Goal: Information Seeking & Learning: Find specific fact

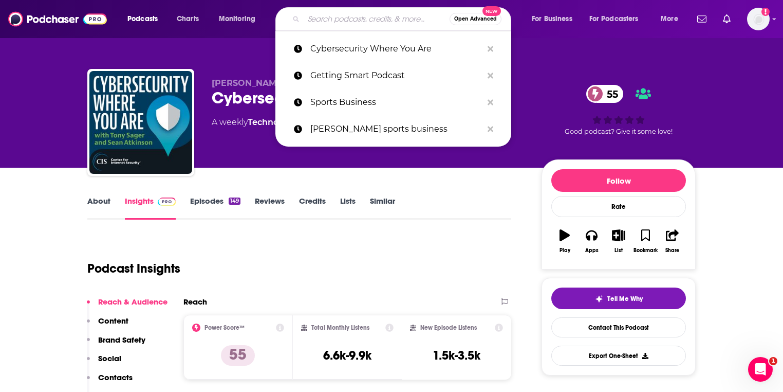
click at [358, 22] on input "Search podcasts, credits, & more..." at bounding box center [377, 19] width 146 height 16
paste input "ChamberBreakers Podcast"
type input "ChamberBreakers Podcast"
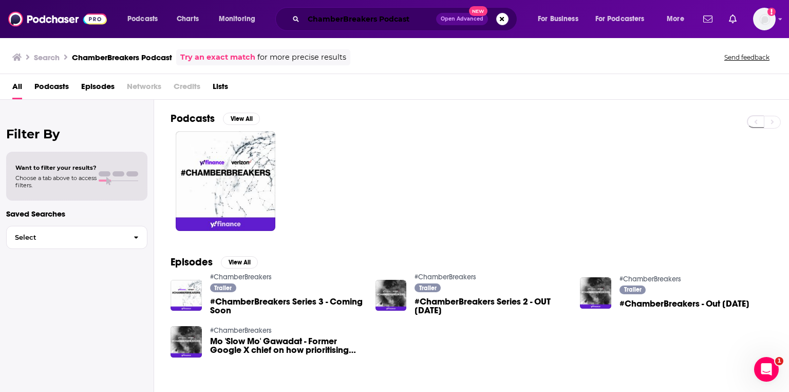
click at [372, 24] on input "ChamberBreakers Podcast" at bounding box center [370, 19] width 133 height 16
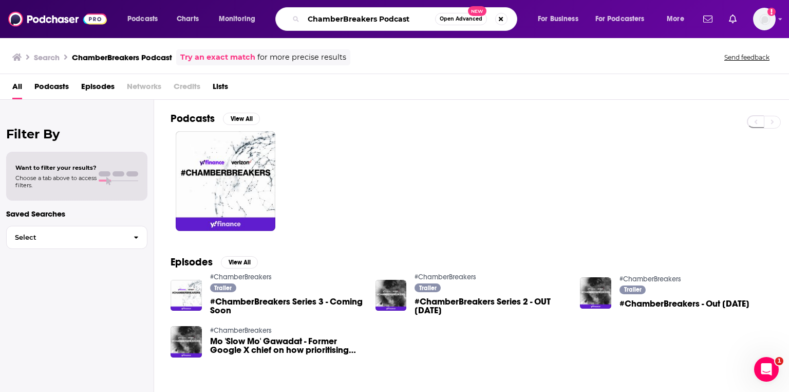
click at [372, 24] on input "ChamberBreakers Podcast" at bounding box center [370, 19] width 132 height 16
paste input "Global Career Tech Education"
type input "Global Career Tech Education Podcast"
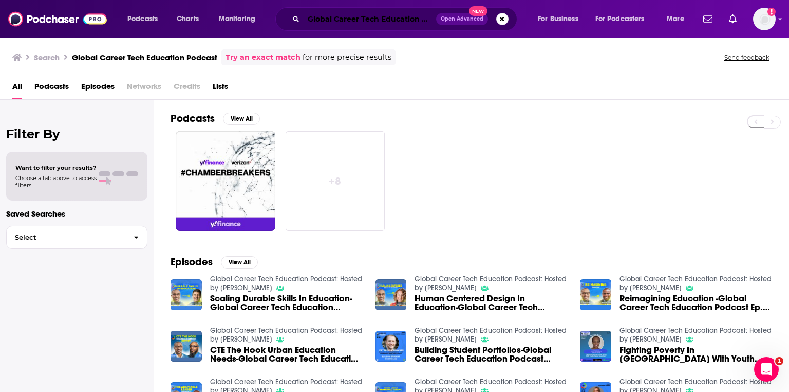
click at [421, 21] on input "Global Career Tech Education Podcast" at bounding box center [370, 19] width 133 height 16
